Goal: Transaction & Acquisition: Purchase product/service

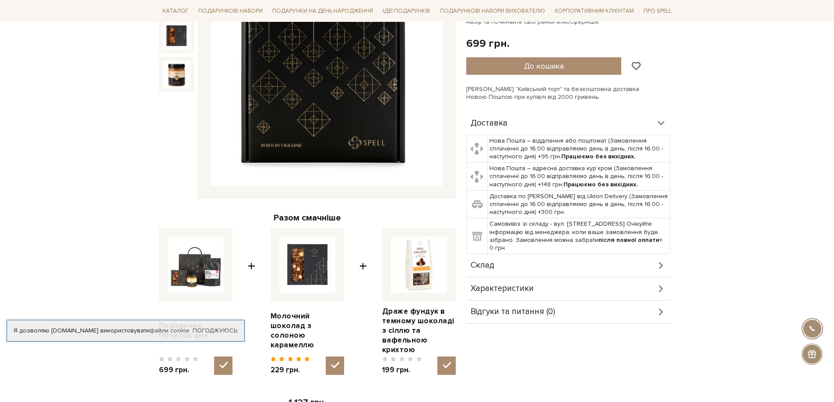
scroll to position [175, 0]
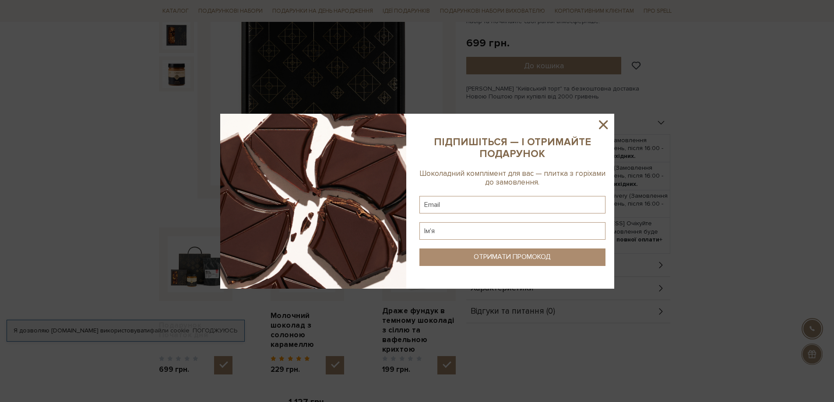
click at [601, 126] on icon at bounding box center [603, 124] width 9 height 9
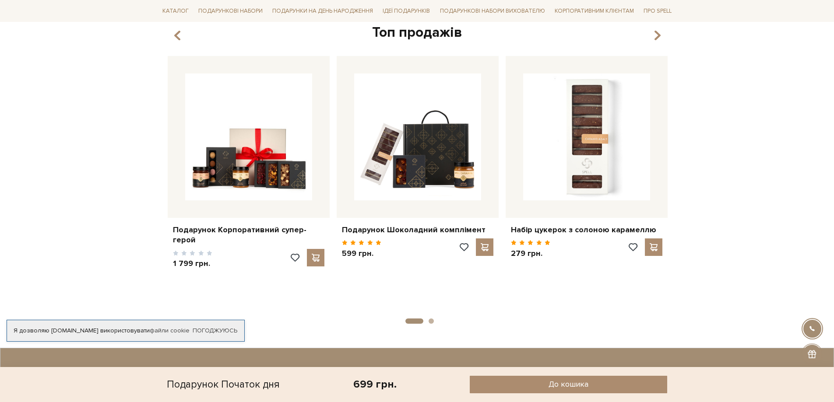
scroll to position [657, 0]
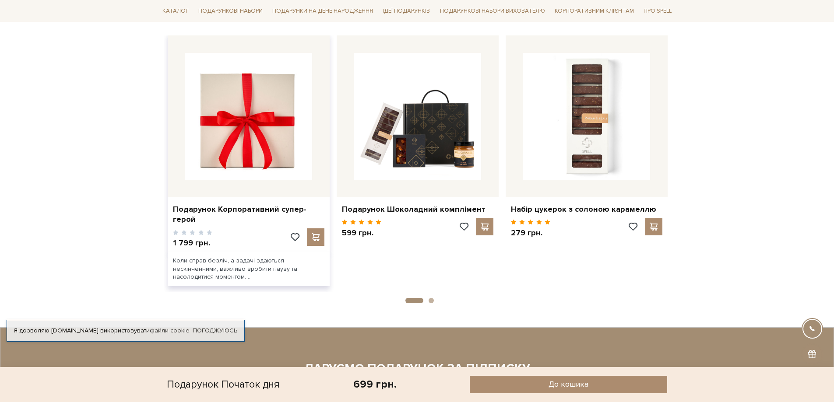
click at [243, 155] on img at bounding box center [248, 116] width 127 height 127
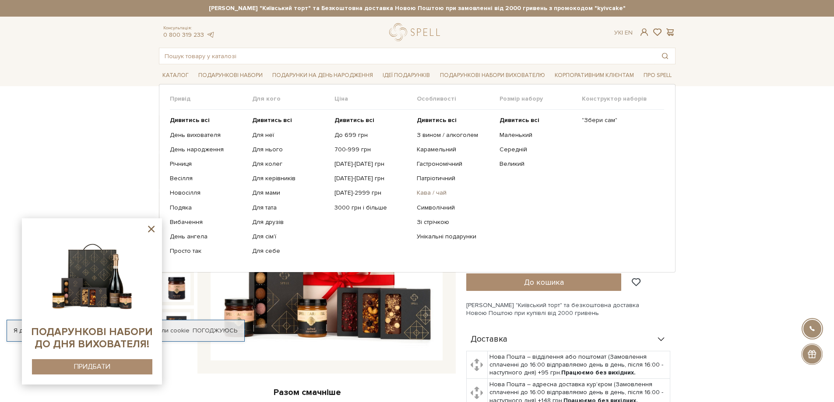
click at [435, 194] on link "Кава / чай" at bounding box center [455, 193] width 76 height 8
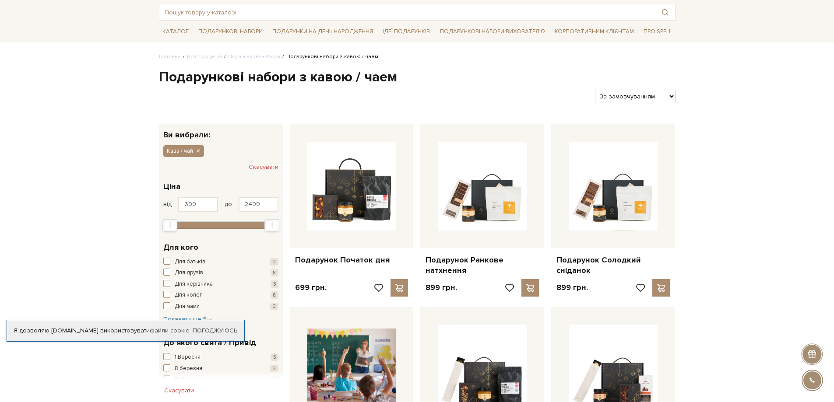
scroll to position [88, 0]
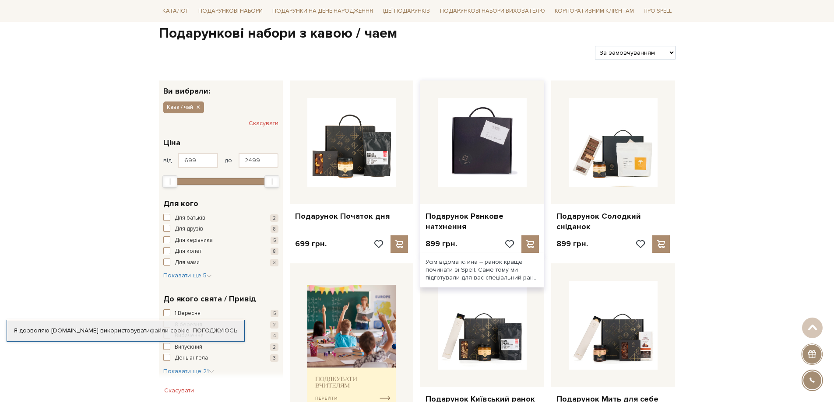
click at [478, 154] on img at bounding box center [482, 142] width 89 height 89
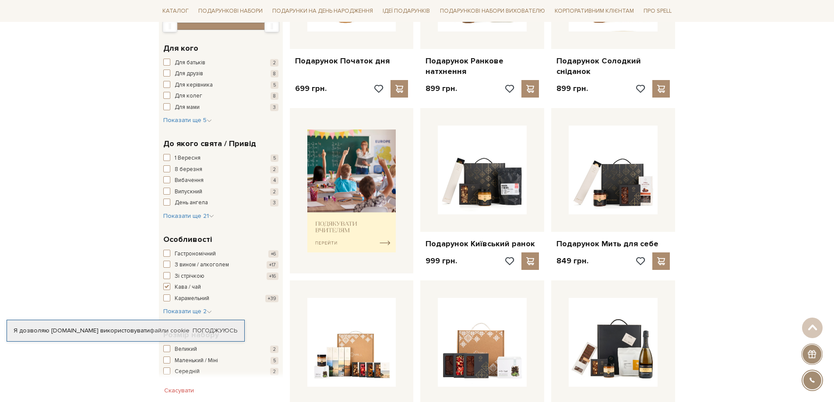
scroll to position [263, 0]
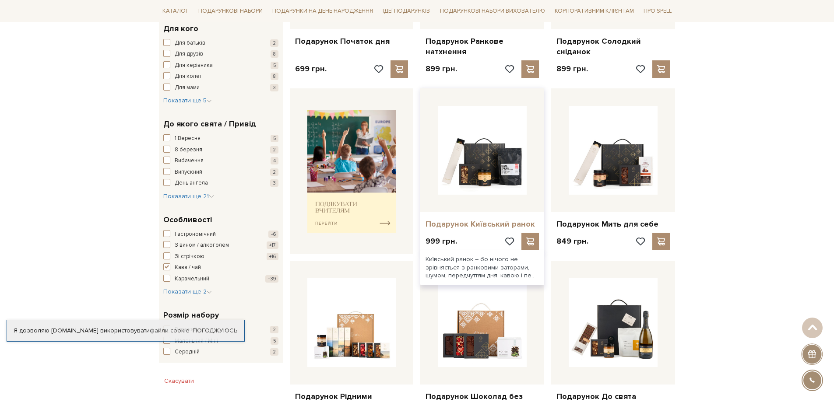
click at [471, 225] on link "Подарунок Київський ранок" at bounding box center [482, 224] width 113 height 10
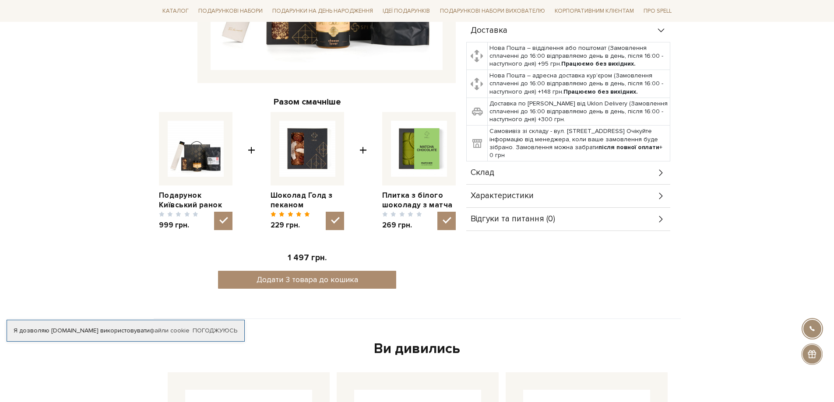
scroll to position [306, 0]
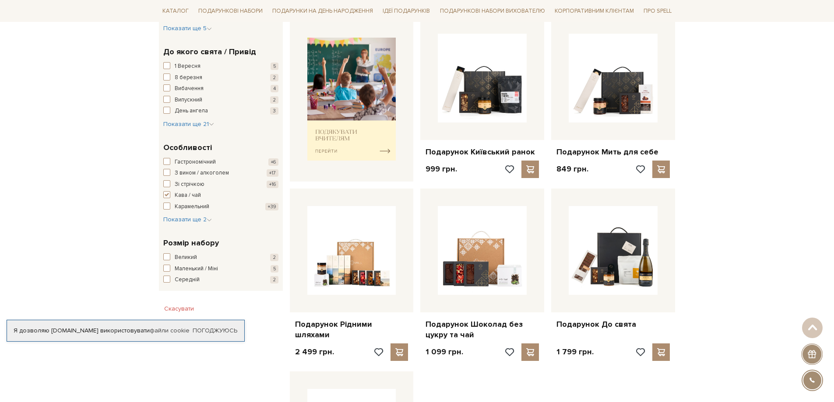
scroll to position [350, 0]
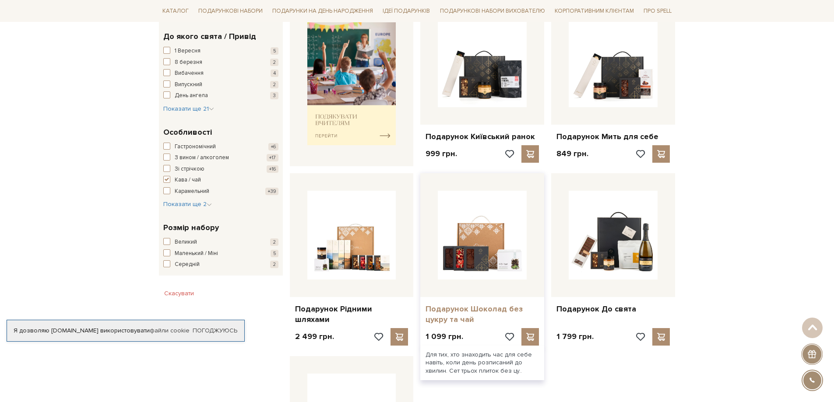
click at [453, 309] on link "Подарунок Шоколад без цукру та чай" at bounding box center [482, 314] width 113 height 21
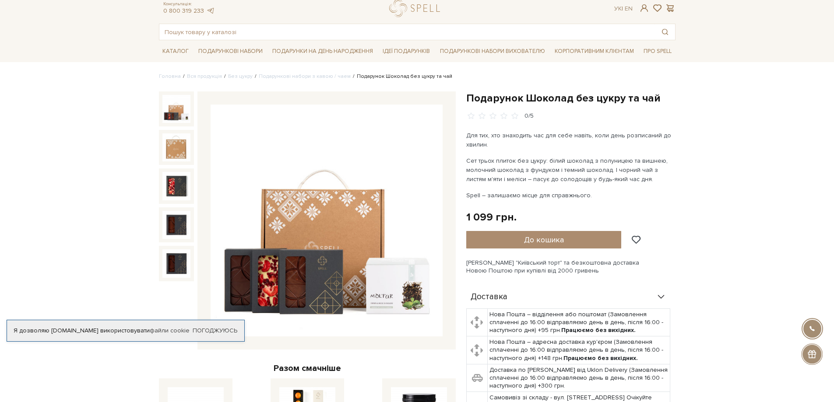
scroll to position [44, 0]
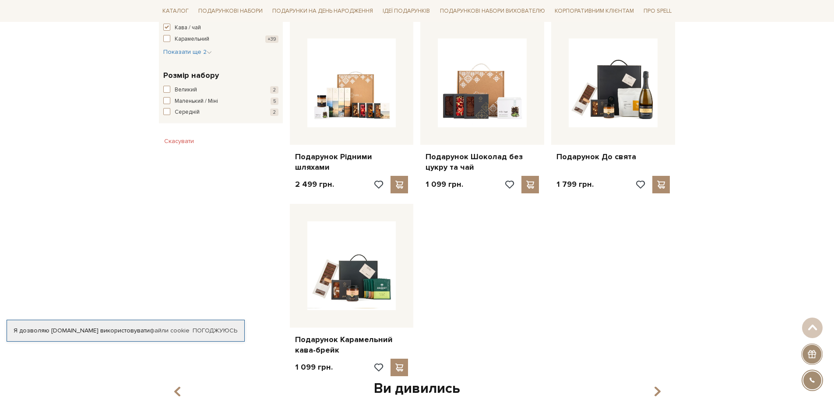
scroll to position [482, 0]
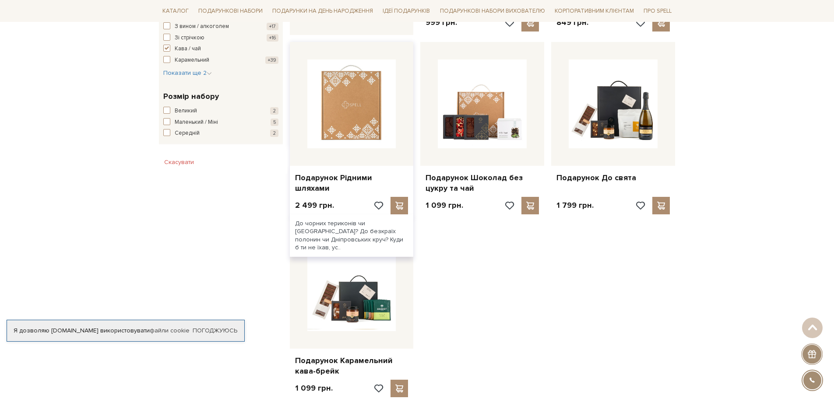
click at [359, 122] on img at bounding box center [351, 104] width 89 height 89
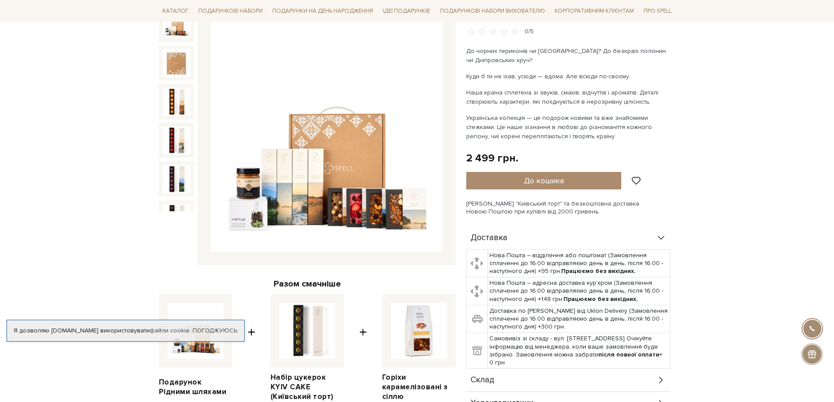
scroll to position [88, 0]
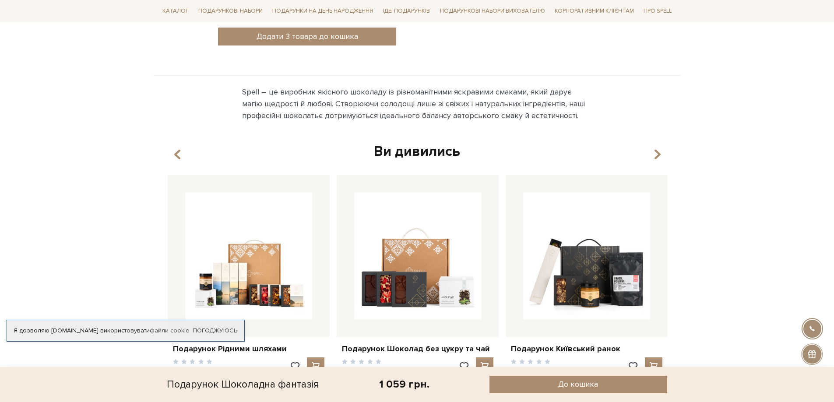
scroll to position [613, 0]
